Goal: Information Seeking & Learning: Check status

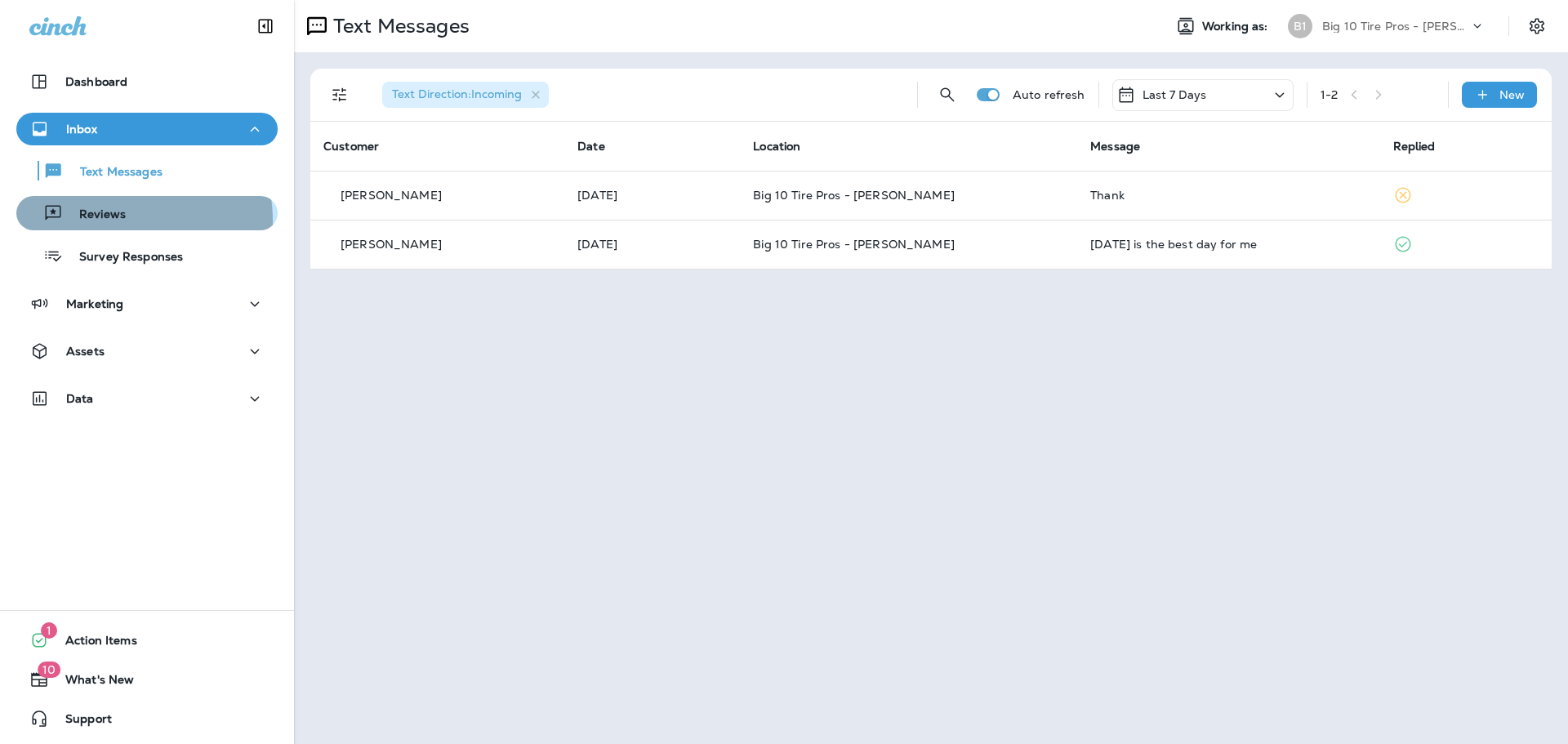
click at [120, 220] on p "Reviews" at bounding box center [94, 215] width 63 height 15
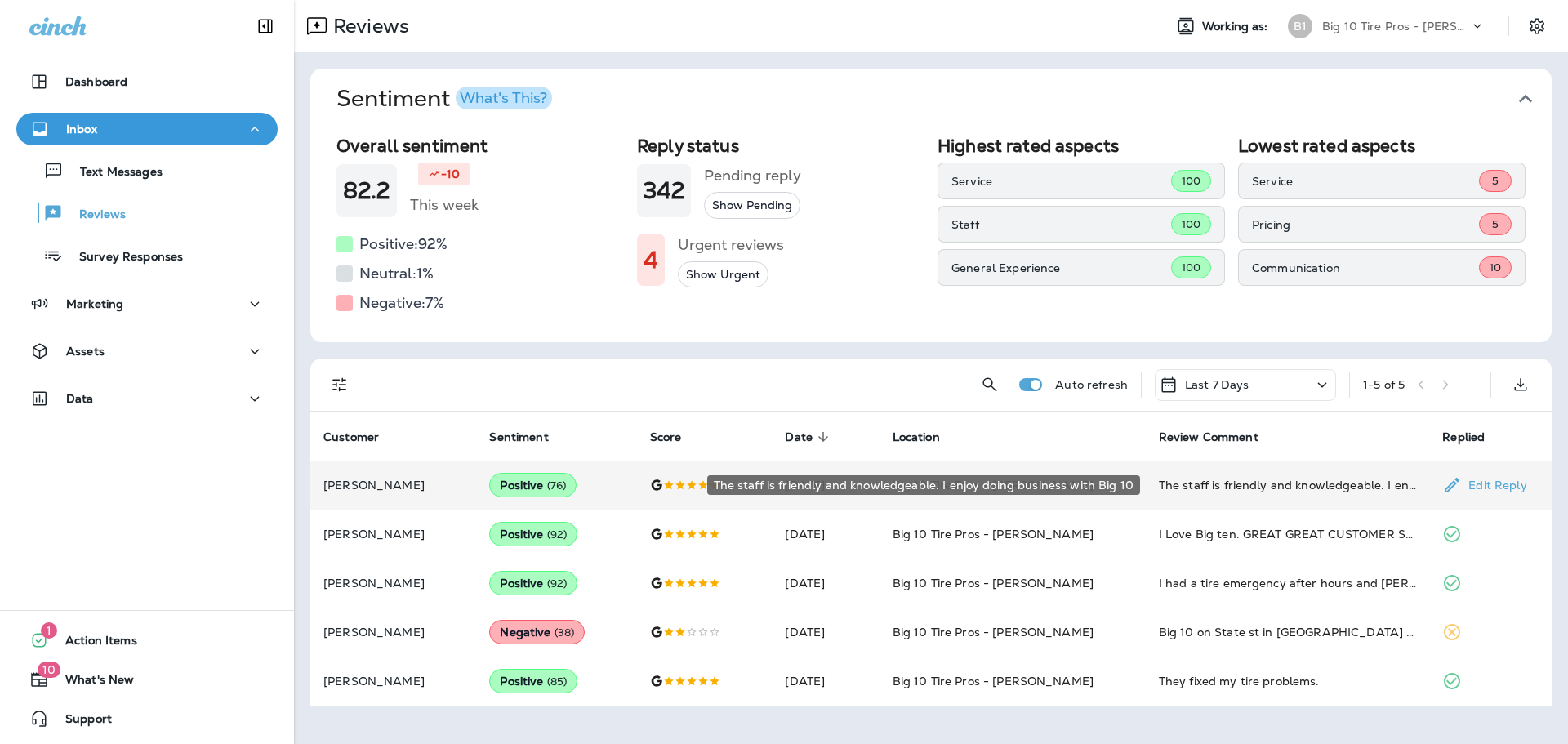
click at [1261, 482] on div "The staff is friendly and knowledgeable. I enjoy doing business with Big 10" at bounding box center [1288, 484] width 258 height 16
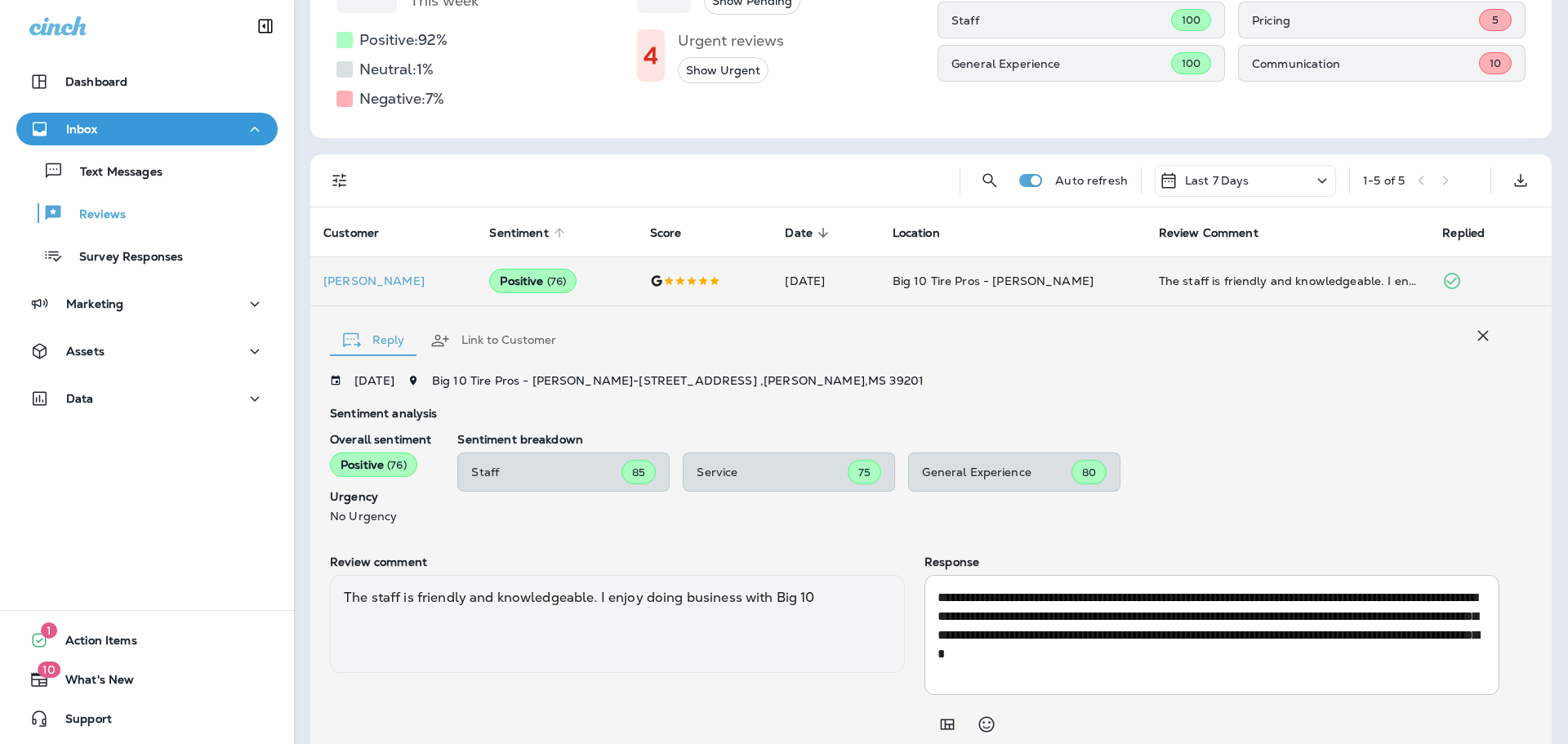
scroll to position [263, 0]
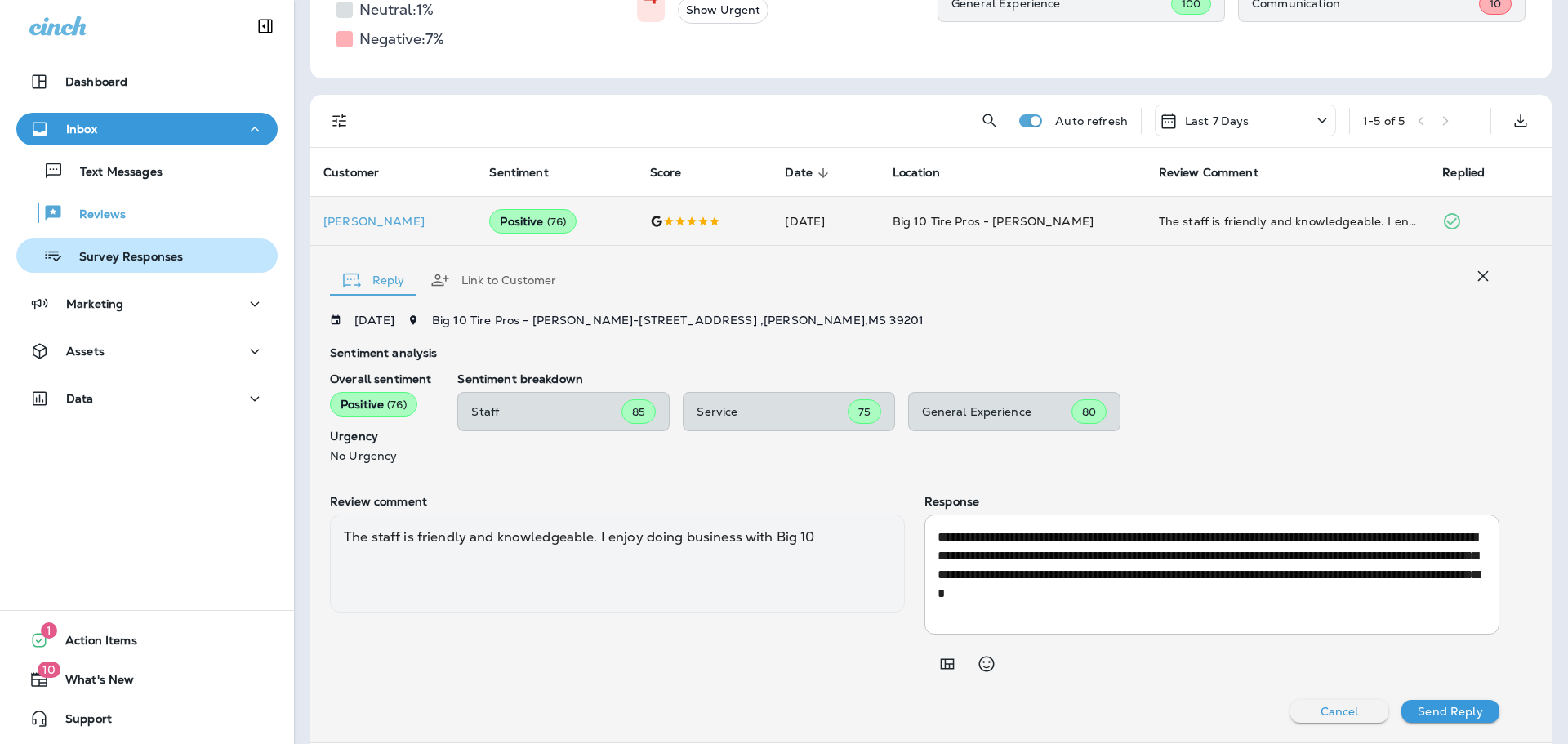
click at [157, 260] on p "Survey Responses" at bounding box center [123, 257] width 120 height 15
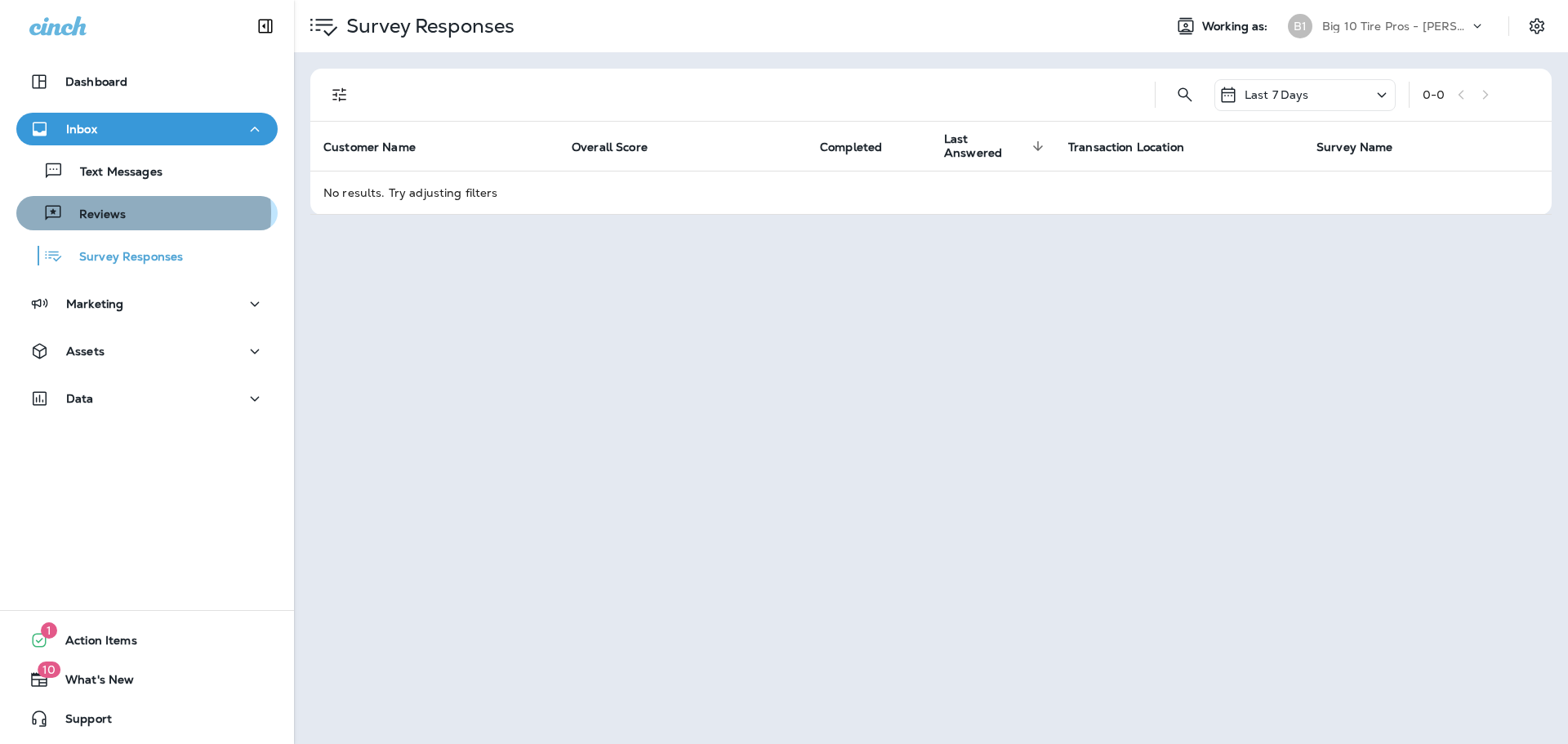
click at [114, 214] on p "Reviews" at bounding box center [94, 215] width 63 height 15
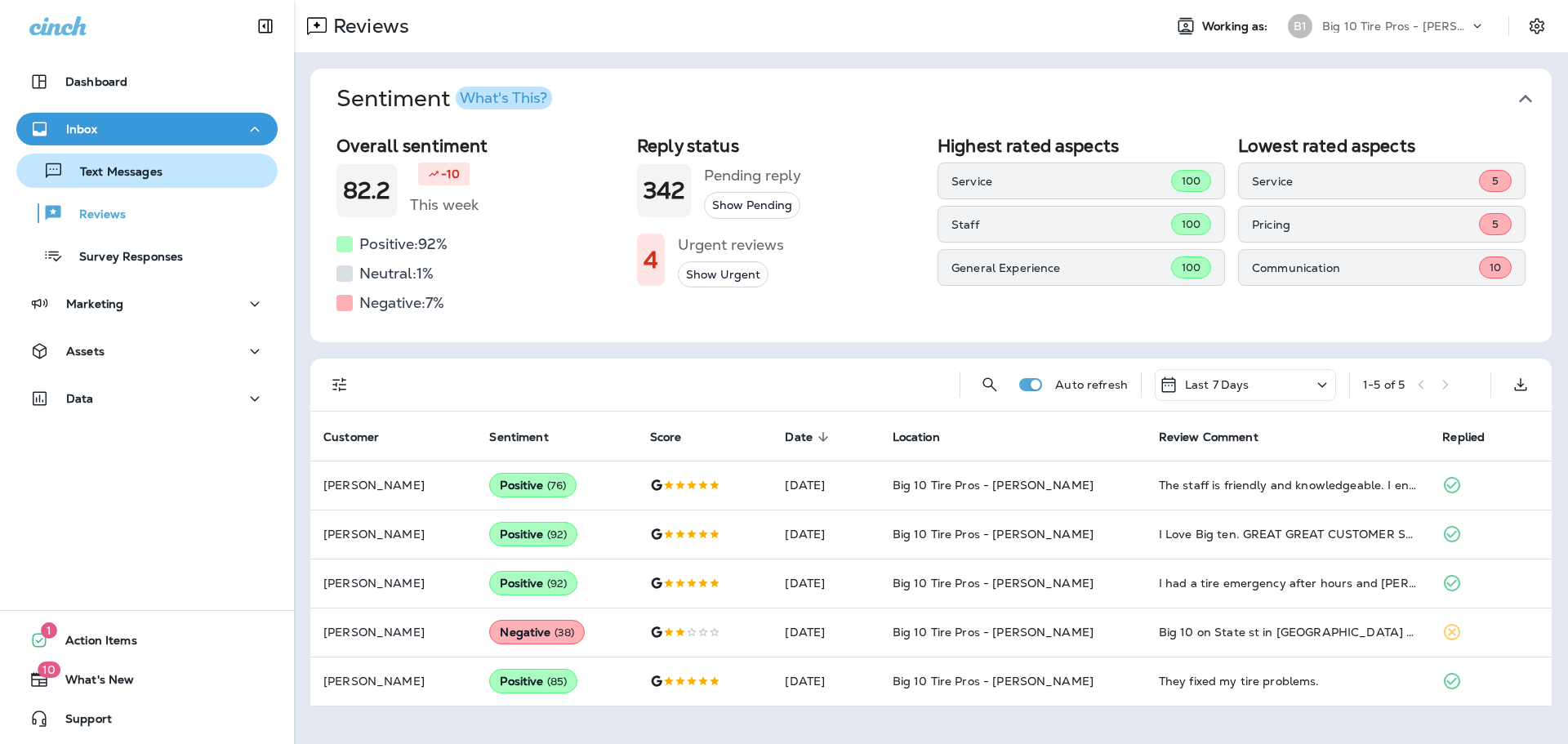
click at [151, 175] on p "Text Messages" at bounding box center [113, 173] width 99 height 15
